Goal: Task Accomplishment & Management: Use online tool/utility

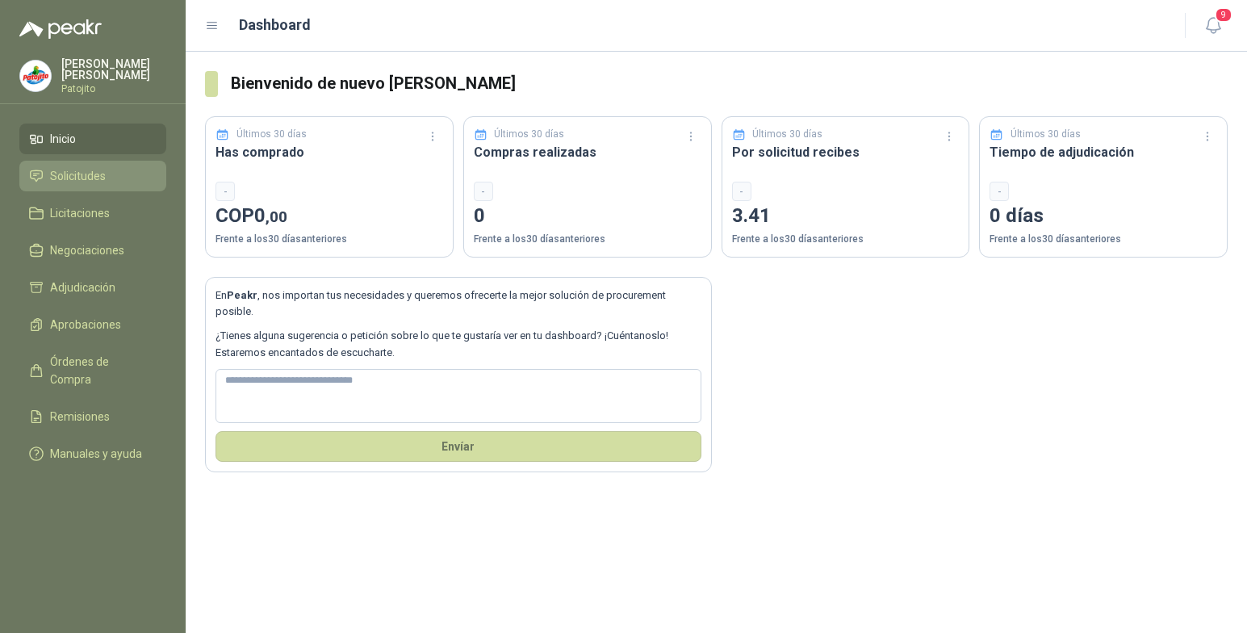
click at [69, 169] on span "Solicitudes" at bounding box center [78, 176] width 56 height 18
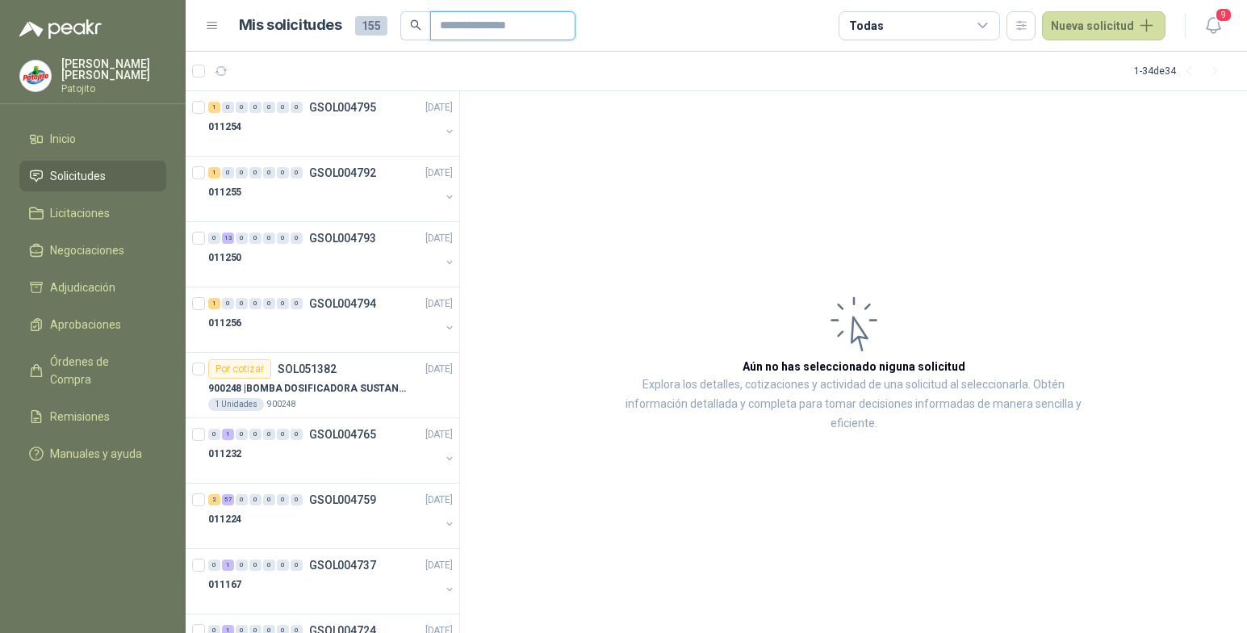
click at [462, 20] on input "text" at bounding box center [496, 25] width 113 height 27
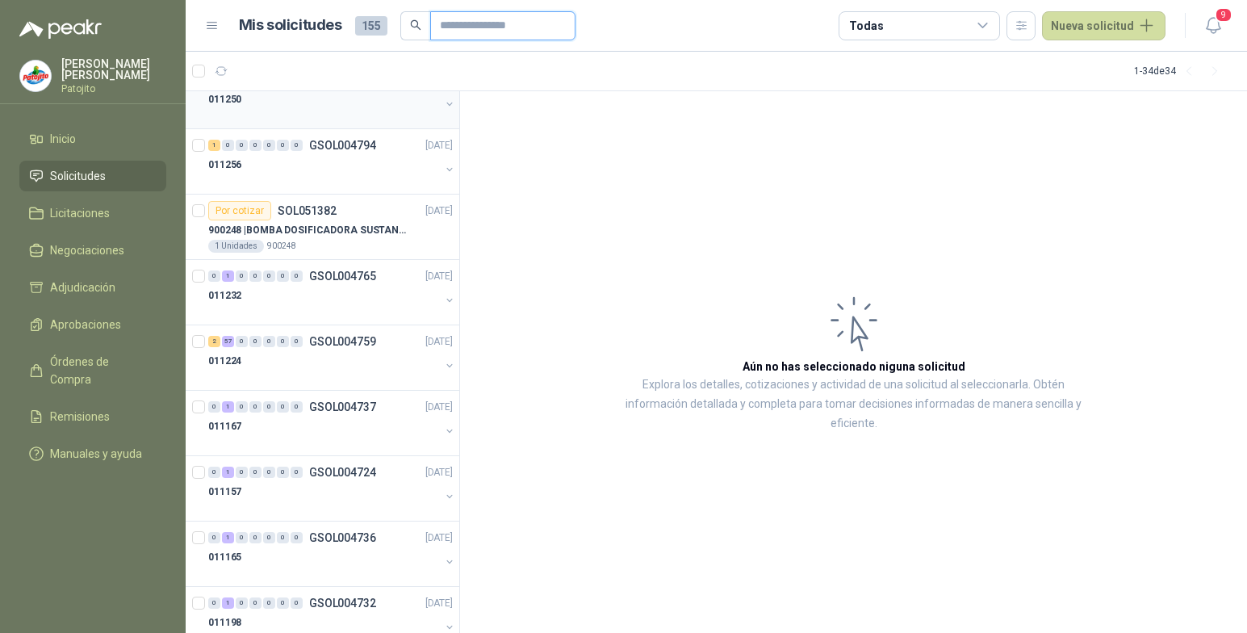
scroll to position [161, 0]
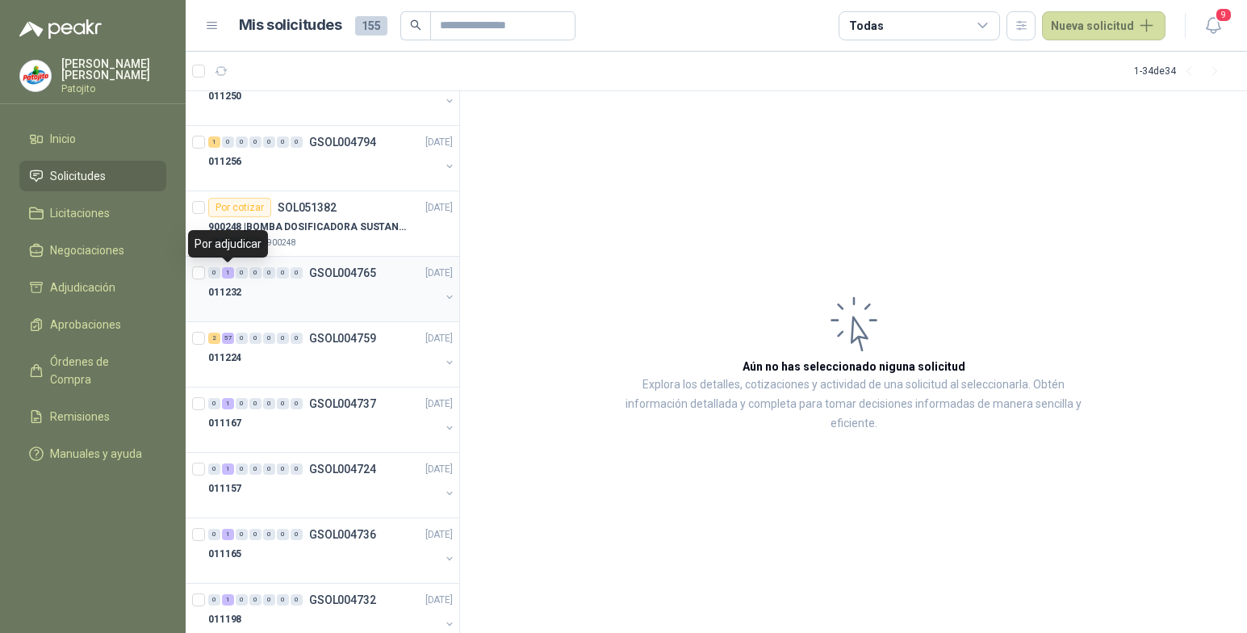
click at [228, 268] on div "1" at bounding box center [228, 272] width 12 height 11
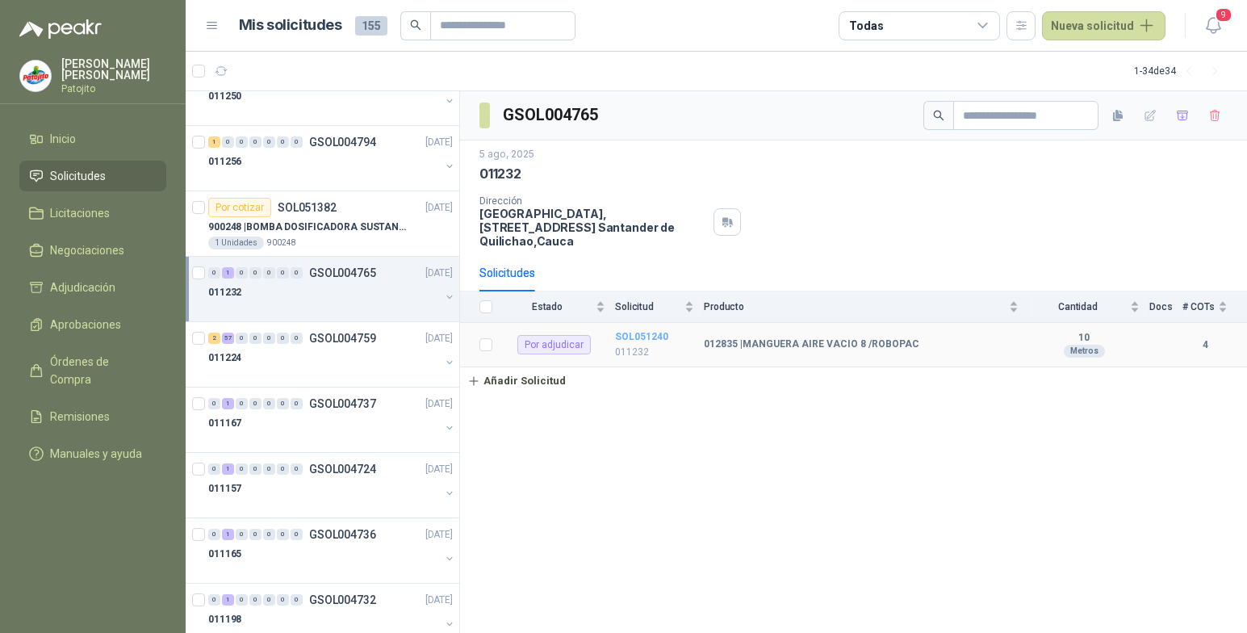
click at [654, 339] on b "SOL051240" at bounding box center [641, 336] width 53 height 11
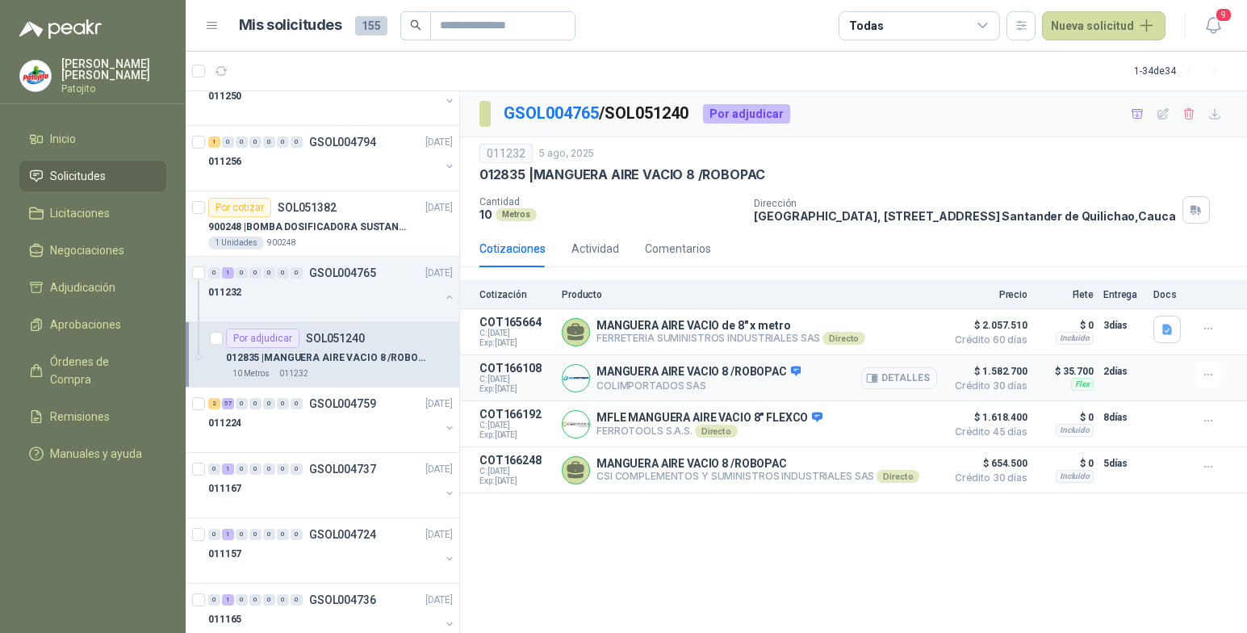
click at [922, 377] on button "Detalles" at bounding box center [899, 378] width 76 height 22
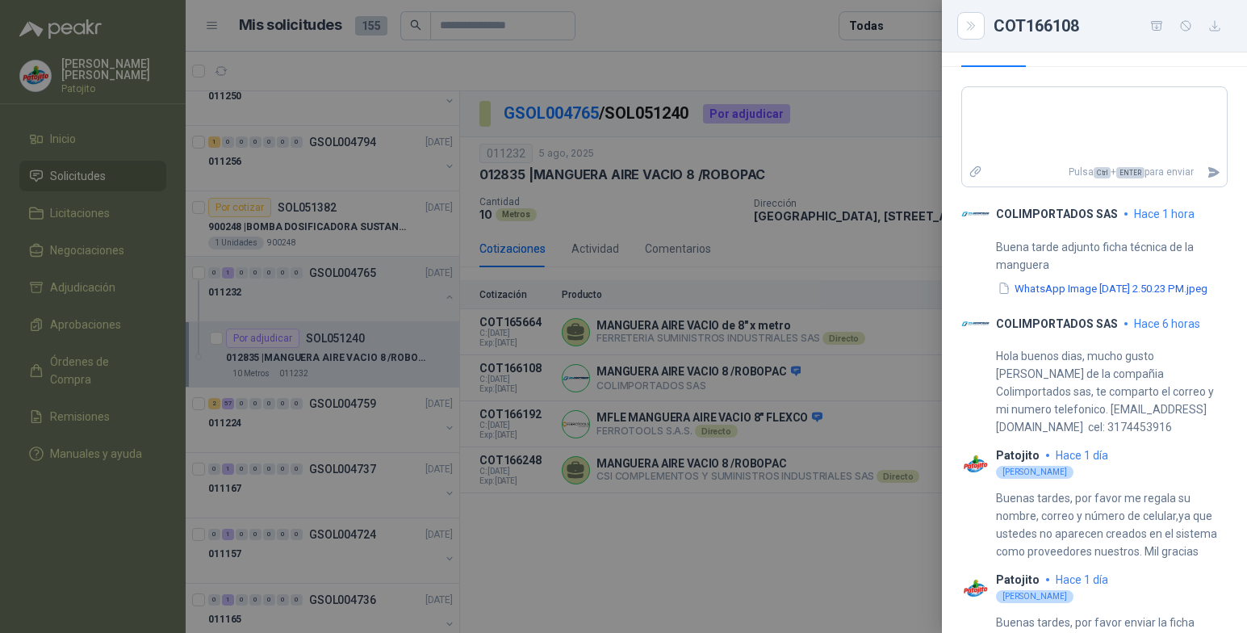
scroll to position [644, 0]
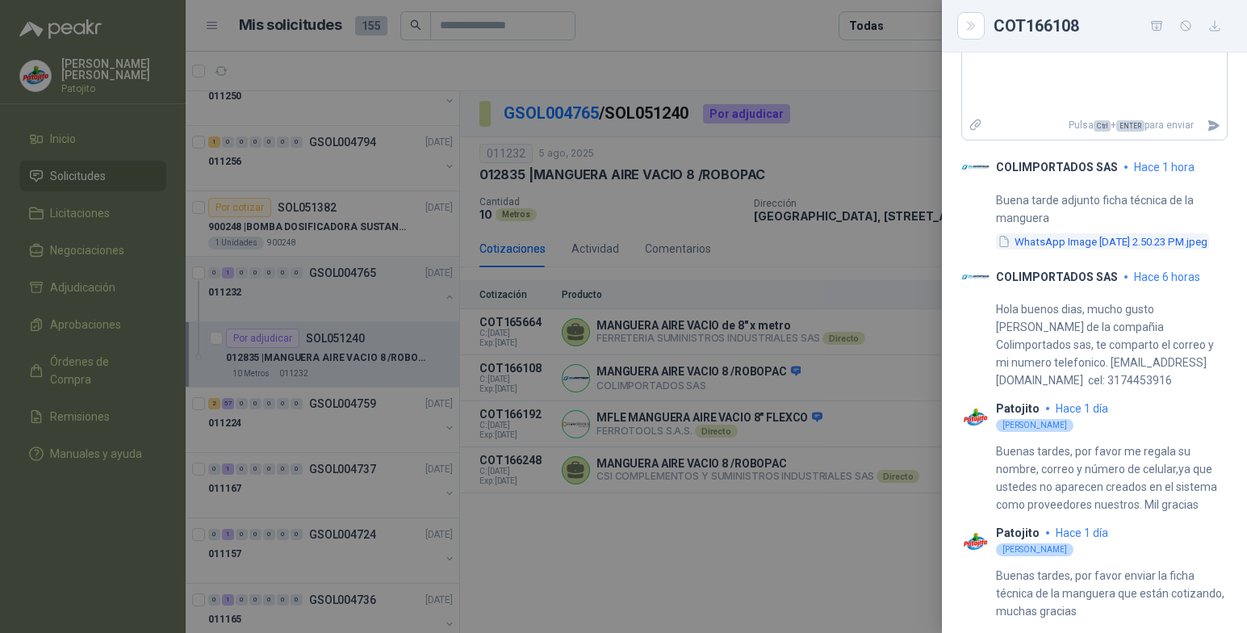
click at [1115, 233] on button "WhatsApp Image [DATE] 2.50.23 PM.jpeg" at bounding box center [1102, 241] width 213 height 17
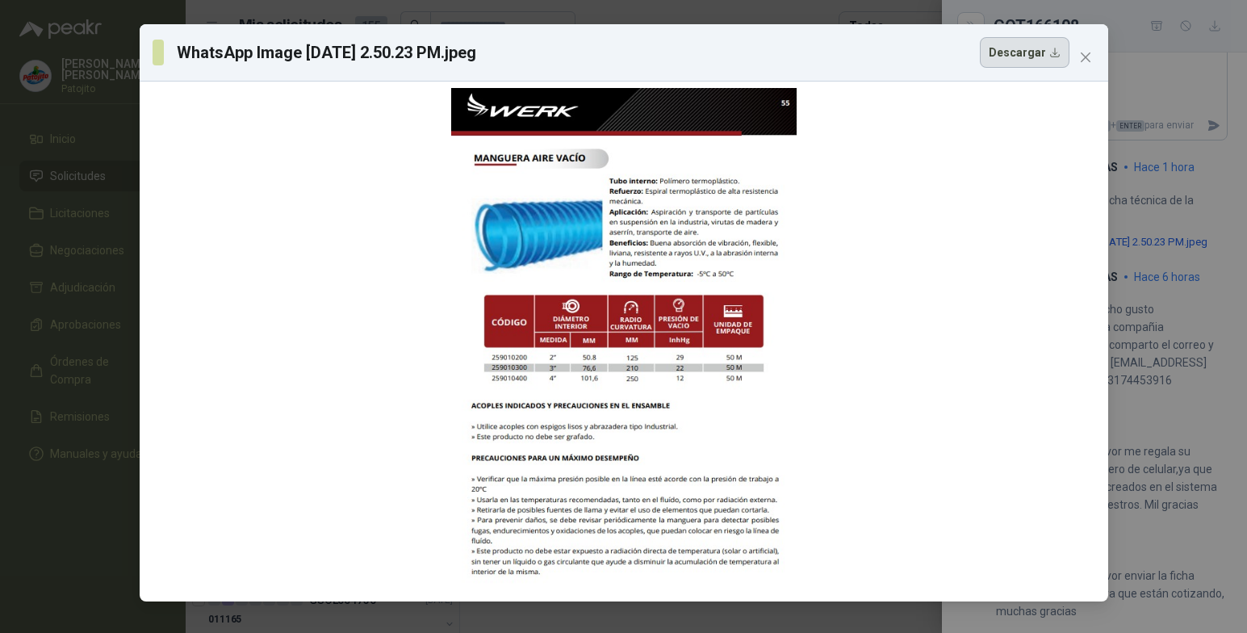
click at [1057, 52] on button "Descargar" at bounding box center [1025, 52] width 90 height 31
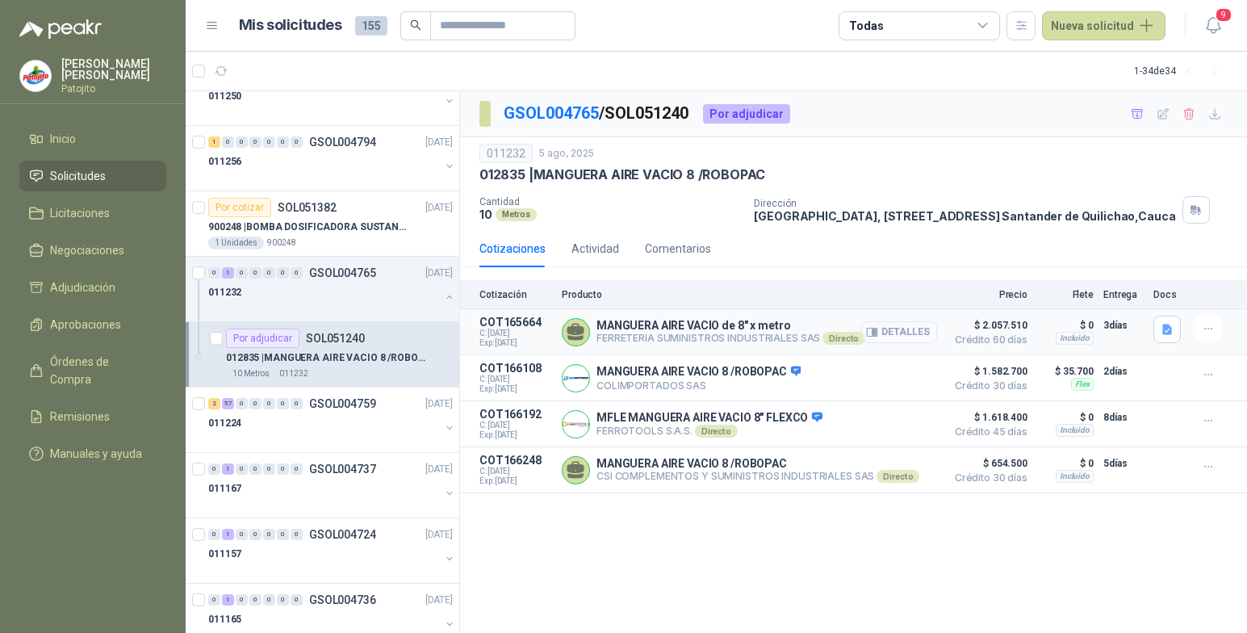
click at [902, 333] on button "Detalles" at bounding box center [899, 332] width 76 height 22
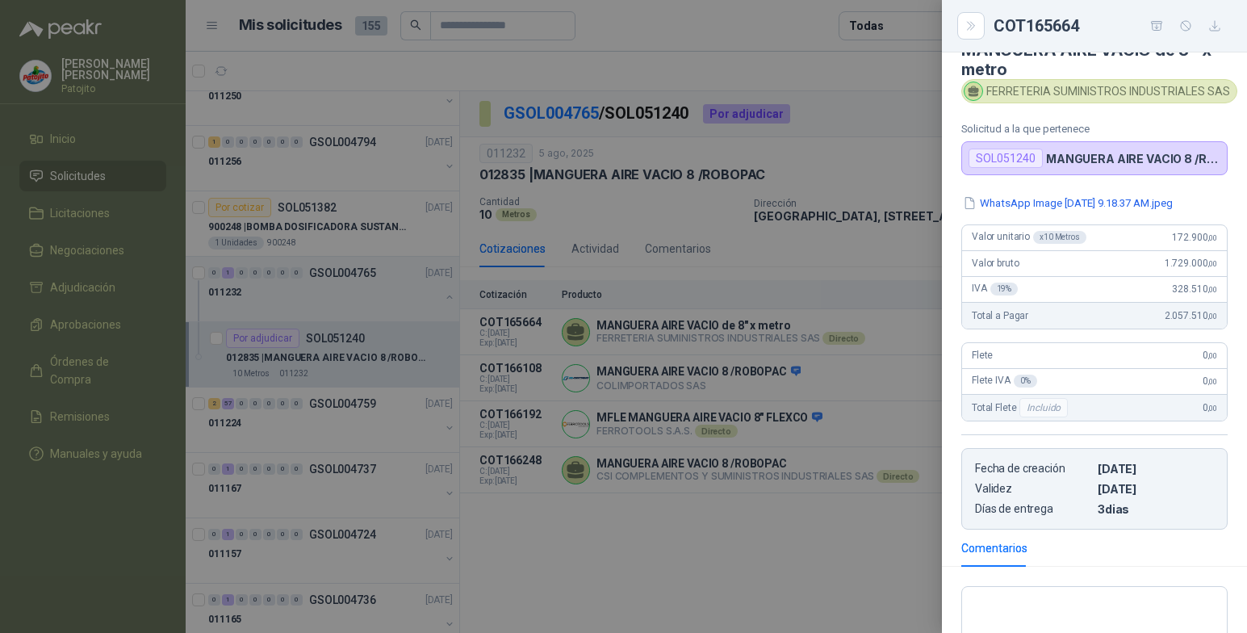
scroll to position [0, 0]
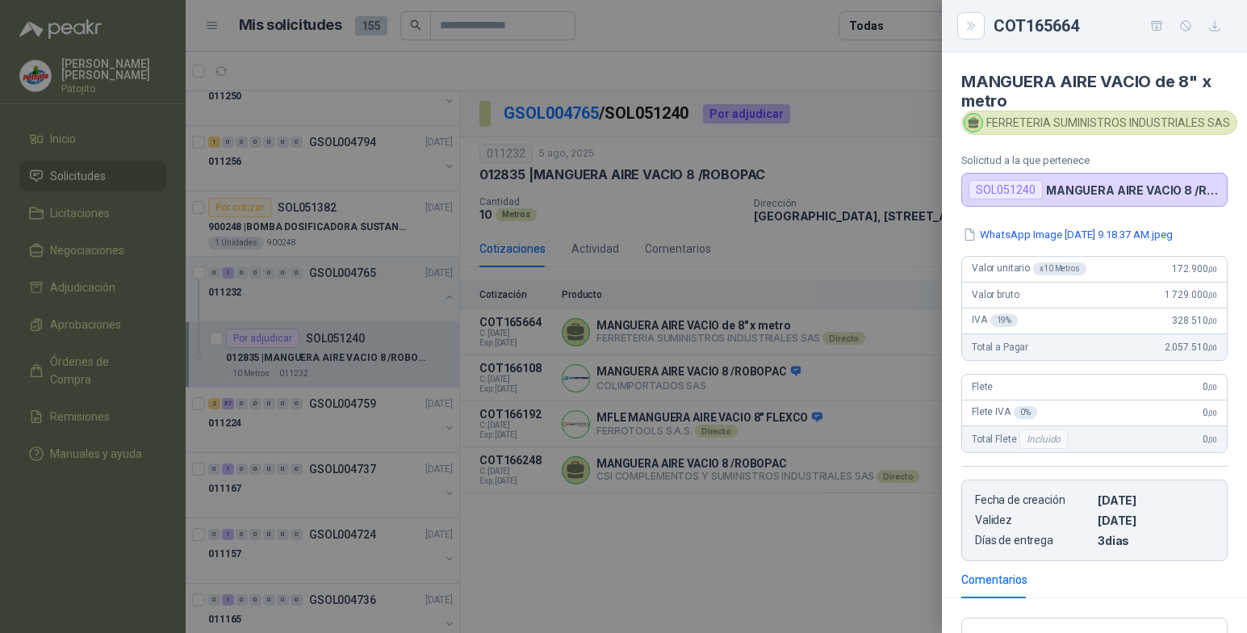
click at [1149, 235] on button "WhatsApp Image [DATE] 9.18.37 AM.jpeg" at bounding box center [1067, 234] width 213 height 17
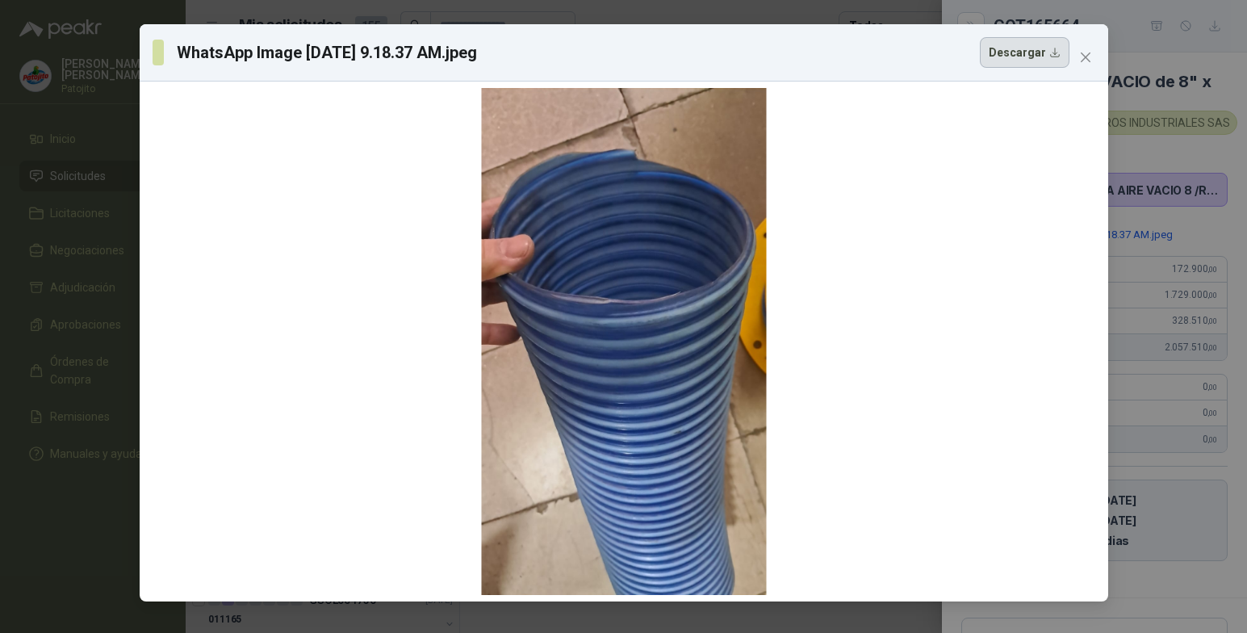
click at [1052, 52] on button "Descargar" at bounding box center [1025, 52] width 90 height 31
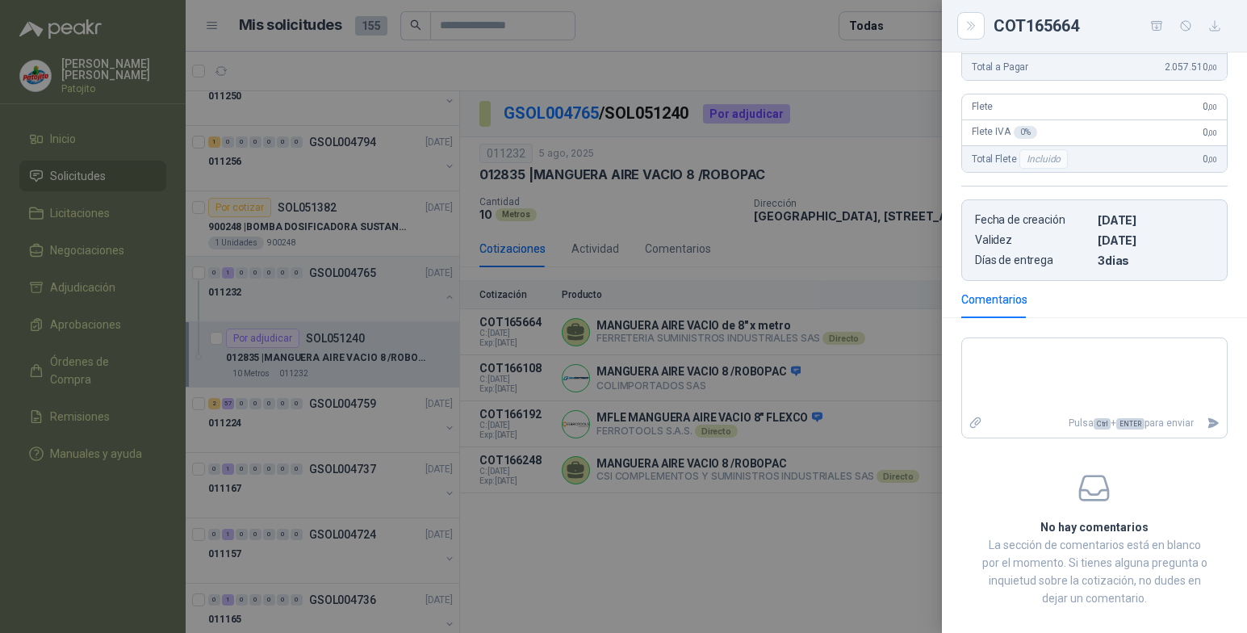
scroll to position [312, 0]
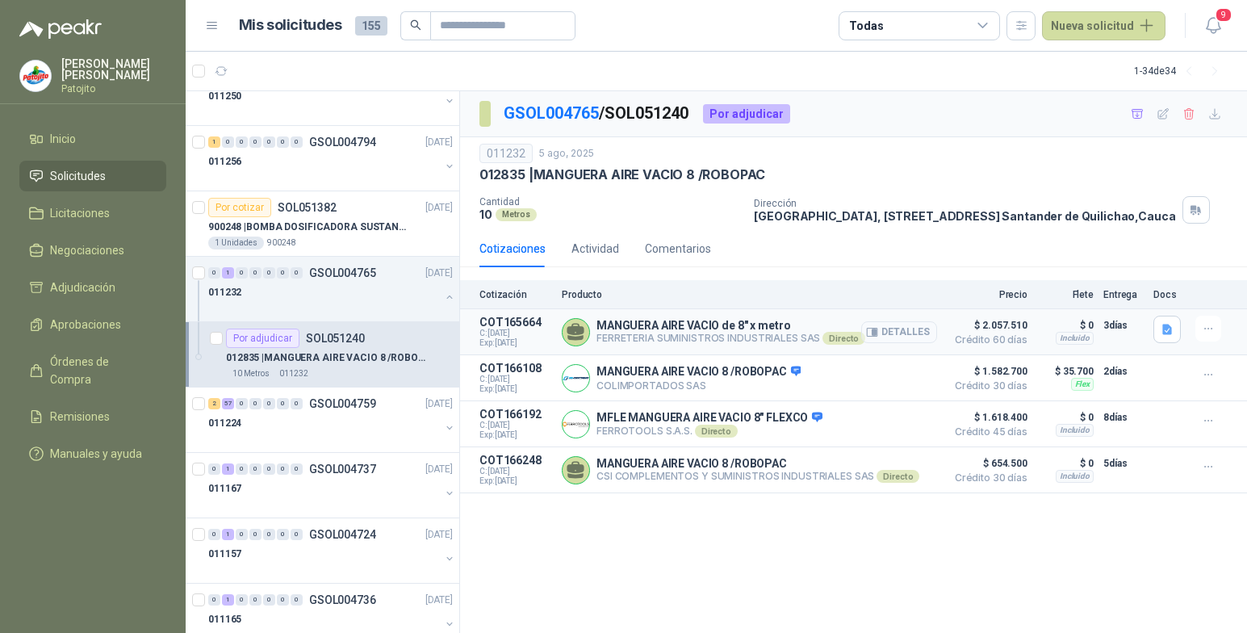
click at [889, 329] on button "Detalles" at bounding box center [899, 332] width 76 height 22
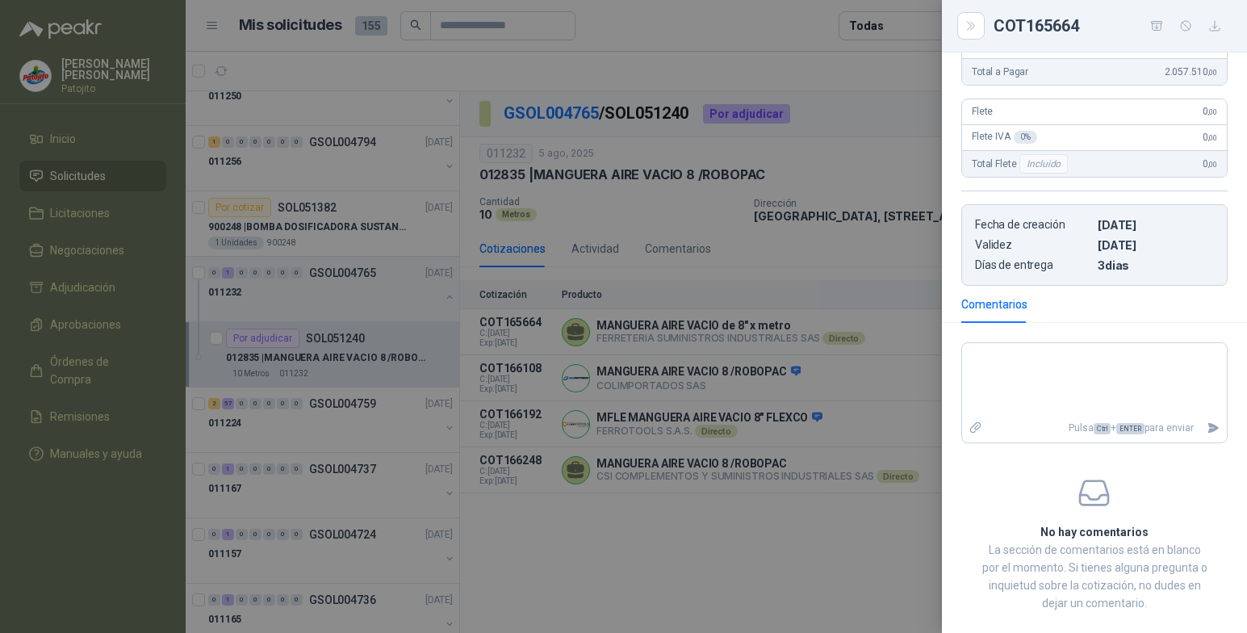
scroll to position [0, 0]
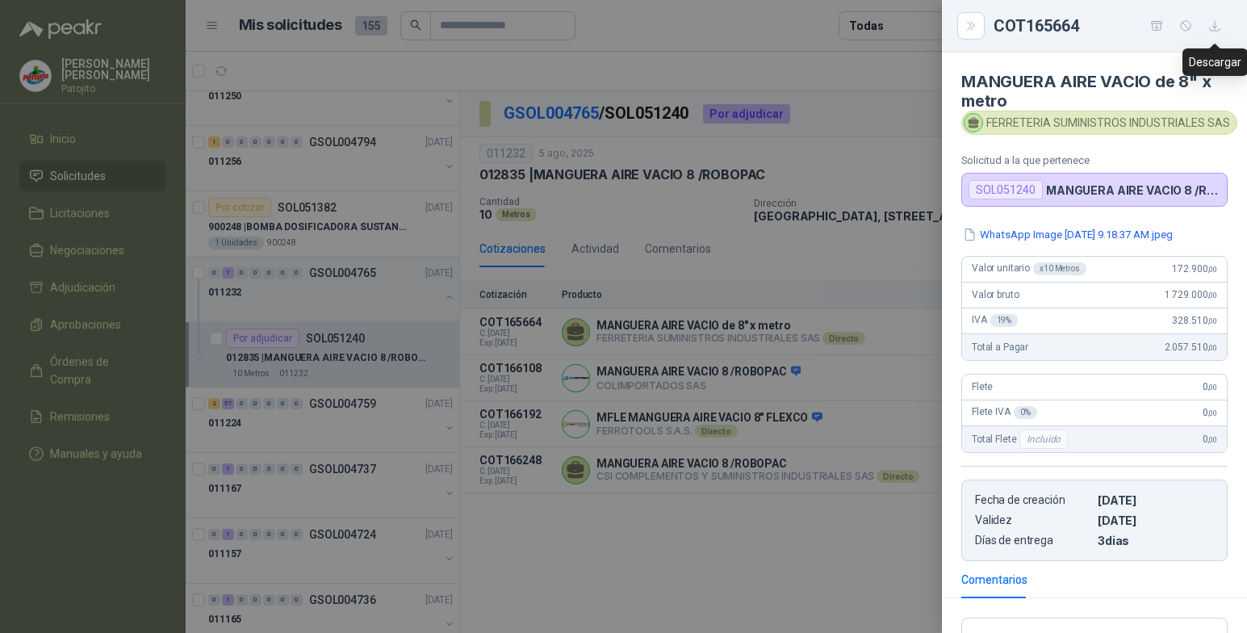
click at [1211, 24] on icon "button" at bounding box center [1215, 26] width 14 height 14
click at [976, 23] on icon "Close" at bounding box center [972, 26] width 14 height 14
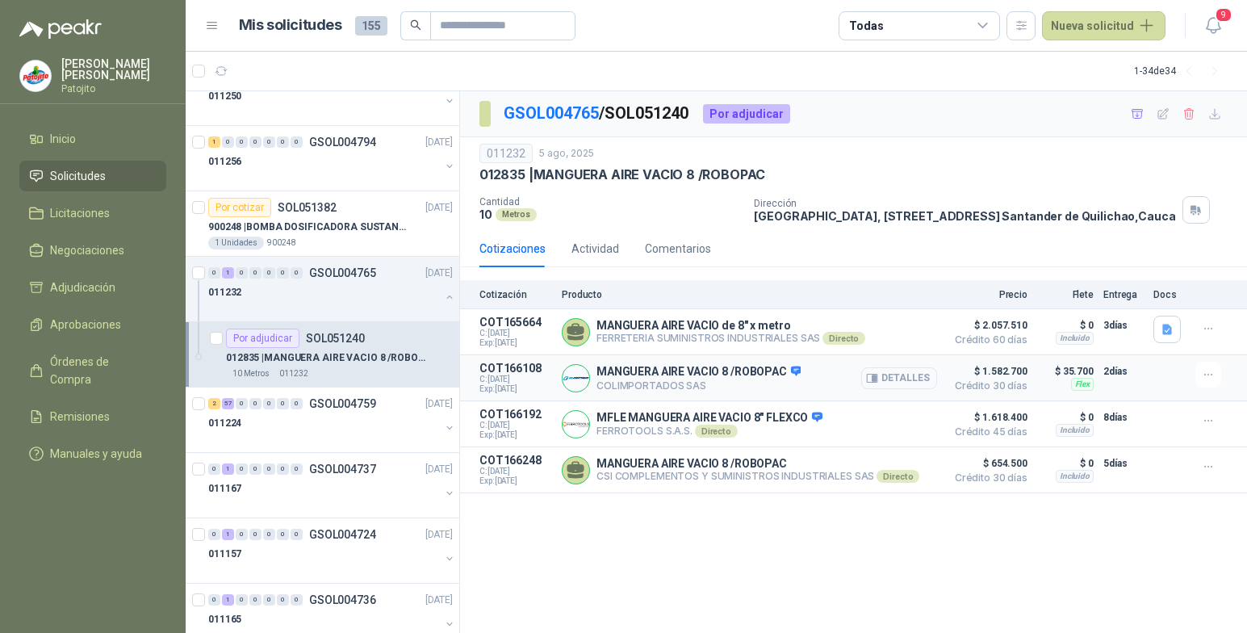
click at [890, 375] on button "Detalles" at bounding box center [899, 378] width 76 height 22
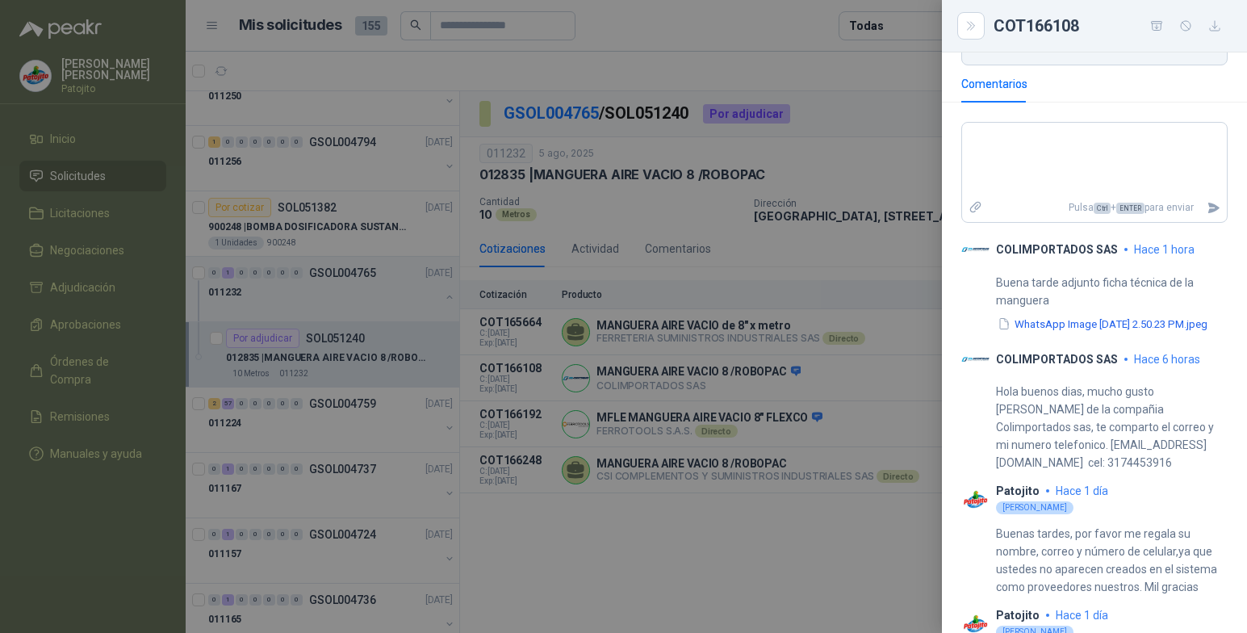
scroll to position [321, 0]
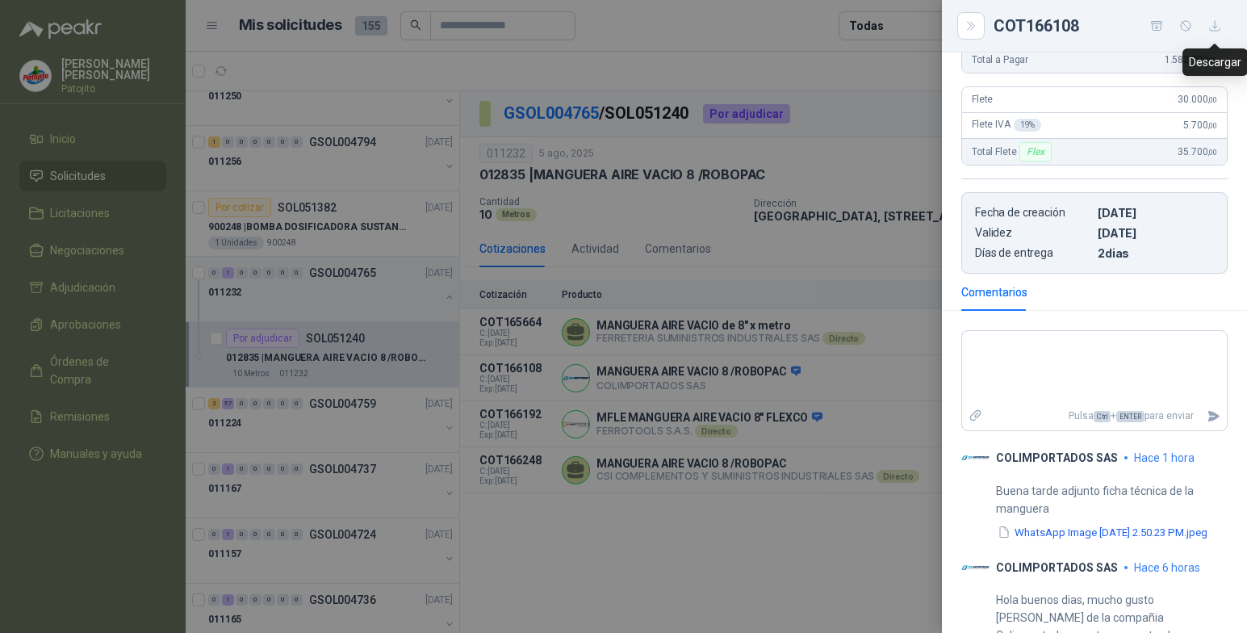
click at [1214, 27] on icon "button" at bounding box center [1215, 26] width 14 height 14
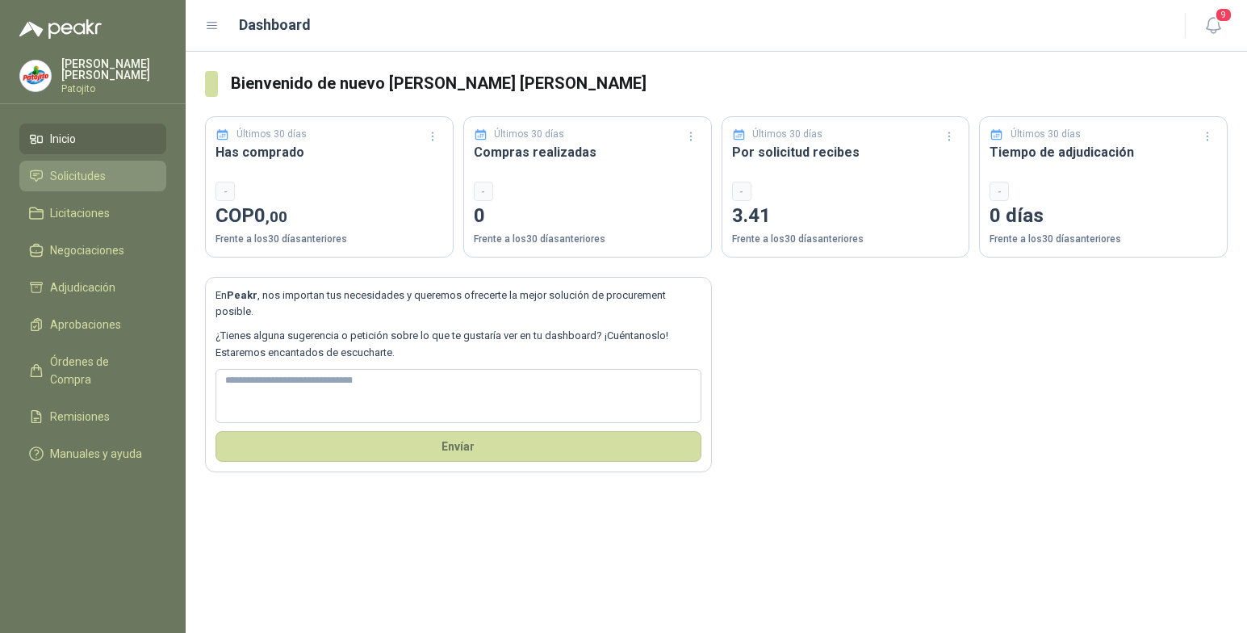
drag, startPoint x: 98, startPoint y: 165, endPoint x: 109, endPoint y: 165, distance: 11.3
click at [98, 165] on link "Solicitudes" at bounding box center [92, 176] width 147 height 31
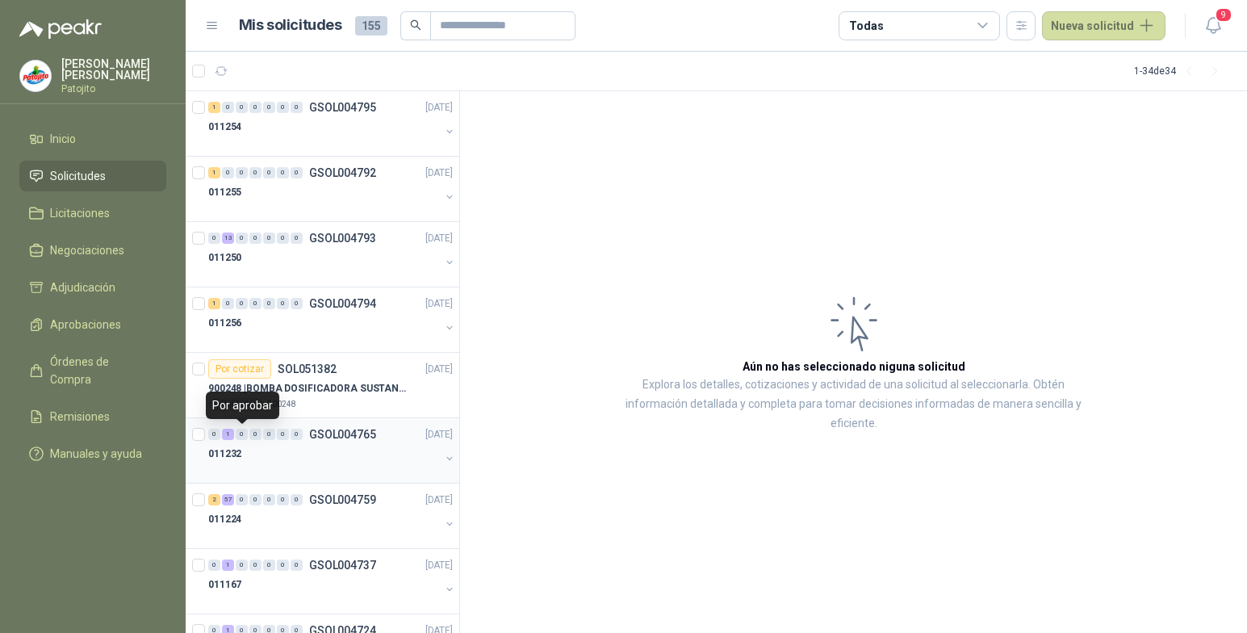
click at [229, 437] on div "1" at bounding box center [228, 434] width 12 height 11
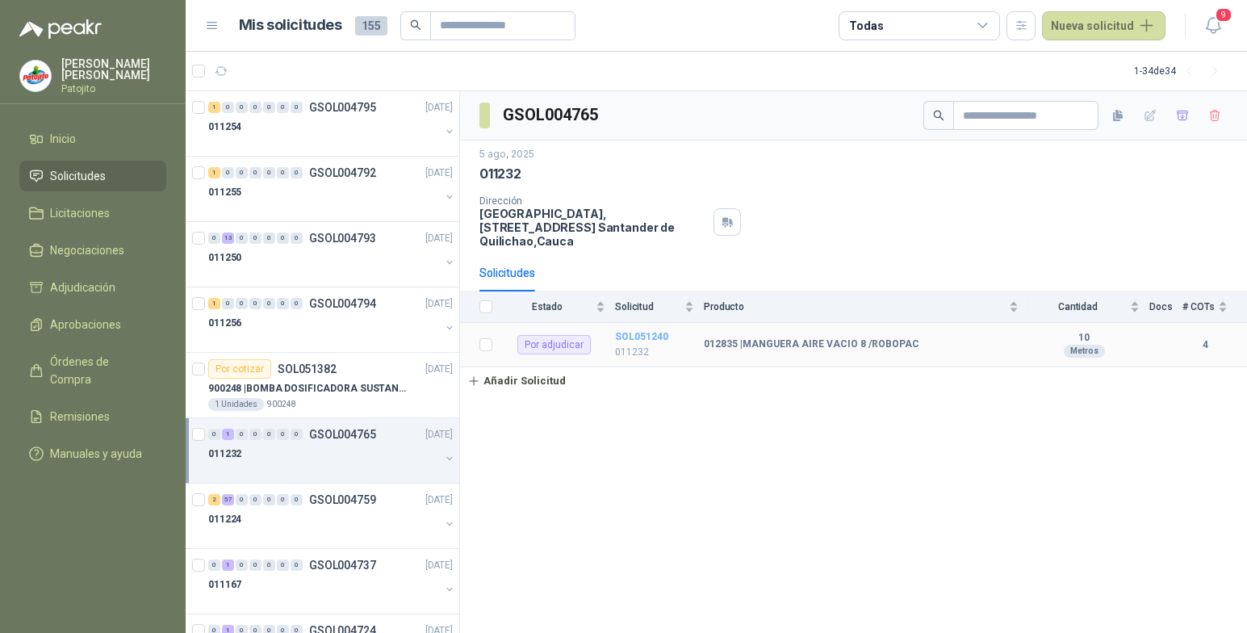
click at [654, 333] on b "SOL051240" at bounding box center [641, 336] width 53 height 11
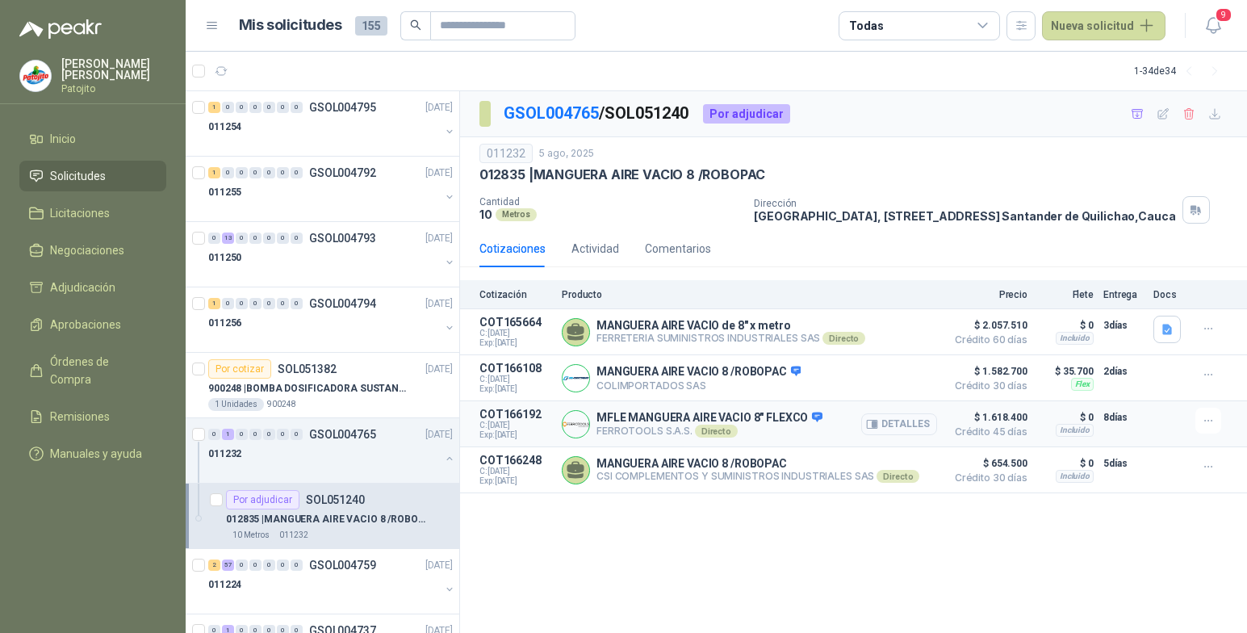
click at [905, 423] on button "Detalles" at bounding box center [899, 424] width 76 height 22
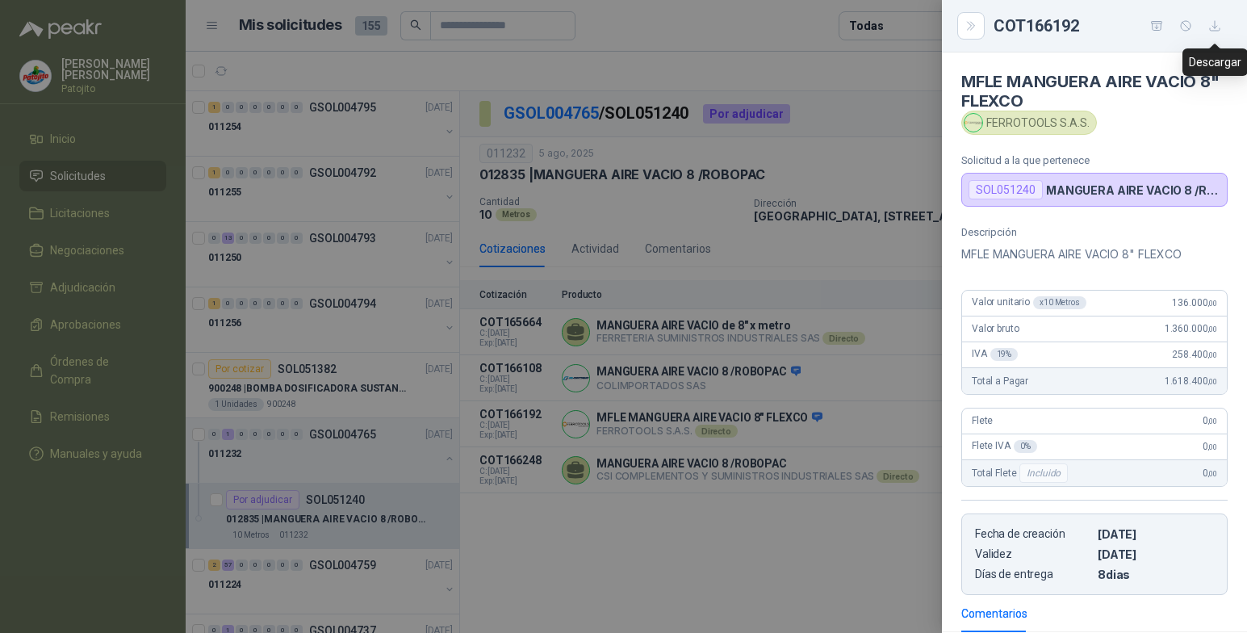
click at [1213, 22] on icon "button" at bounding box center [1215, 26] width 14 height 14
